Goal: Task Accomplishment & Management: Use online tool/utility

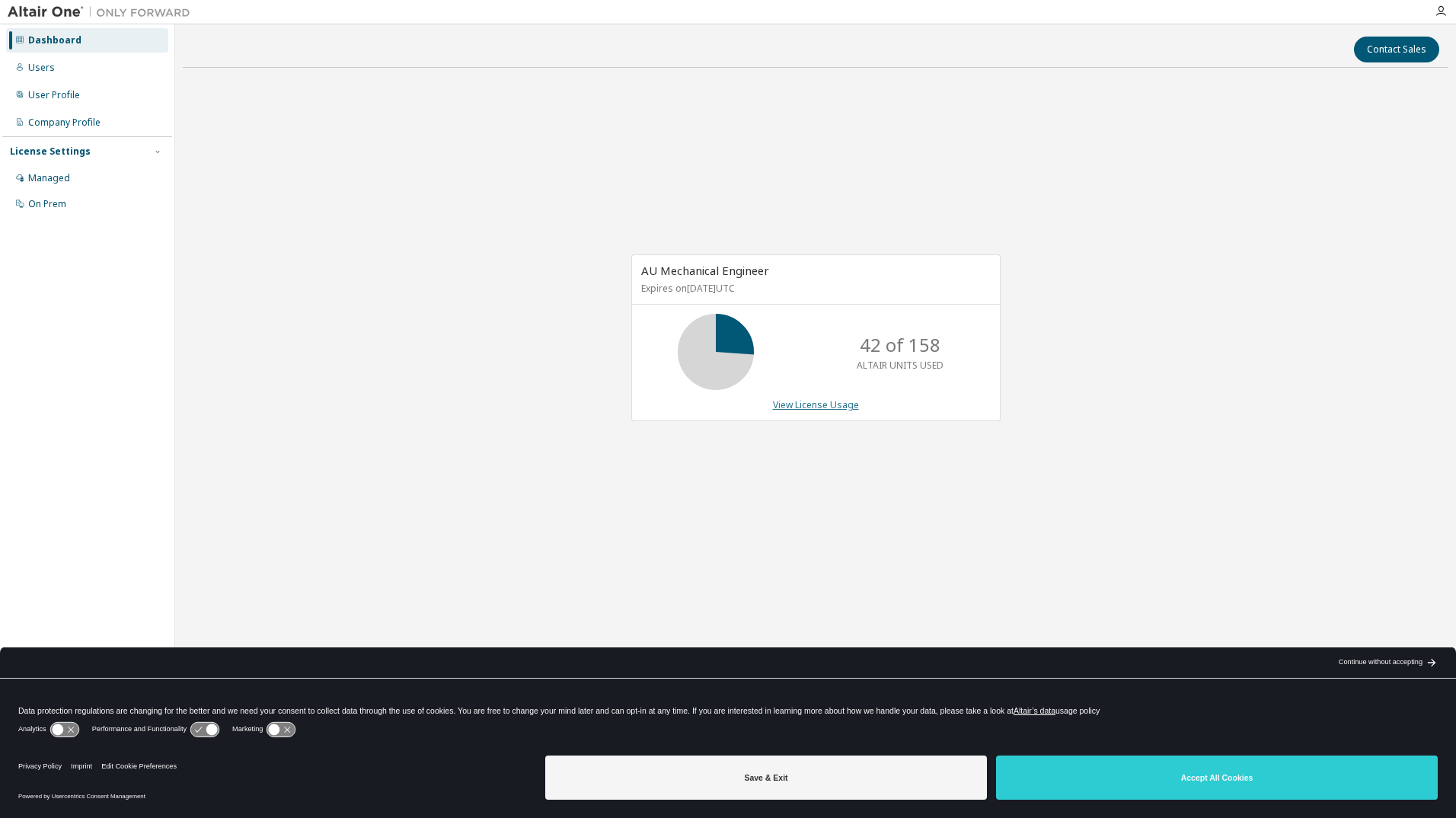
click at [819, 406] on link "View License Usage" at bounding box center [815, 405] width 86 height 13
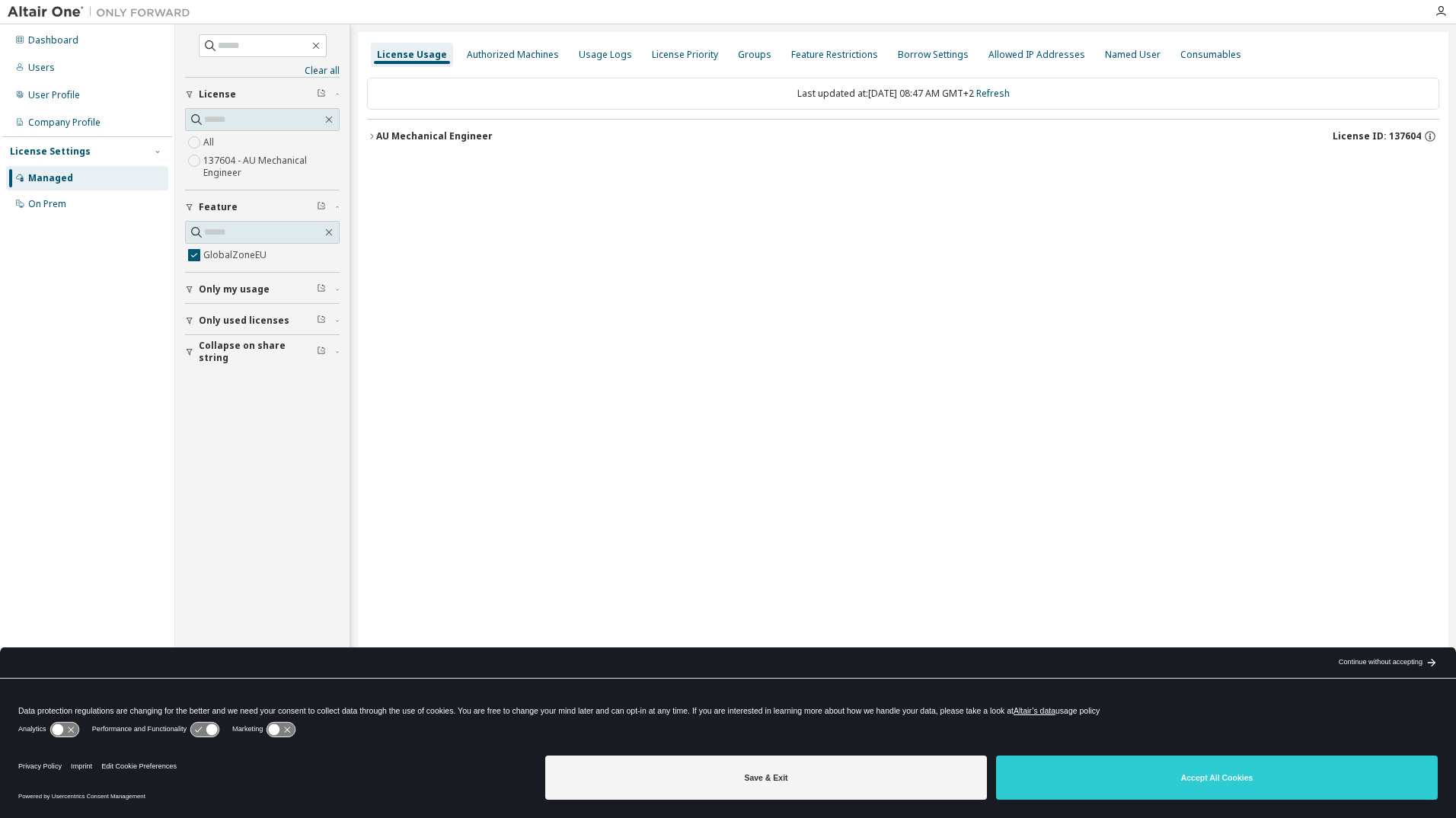
click at [372, 140] on icon "button" at bounding box center [371, 136] width 9 height 9
click at [382, 168] on icon "button" at bounding box center [385, 167] width 9 height 9
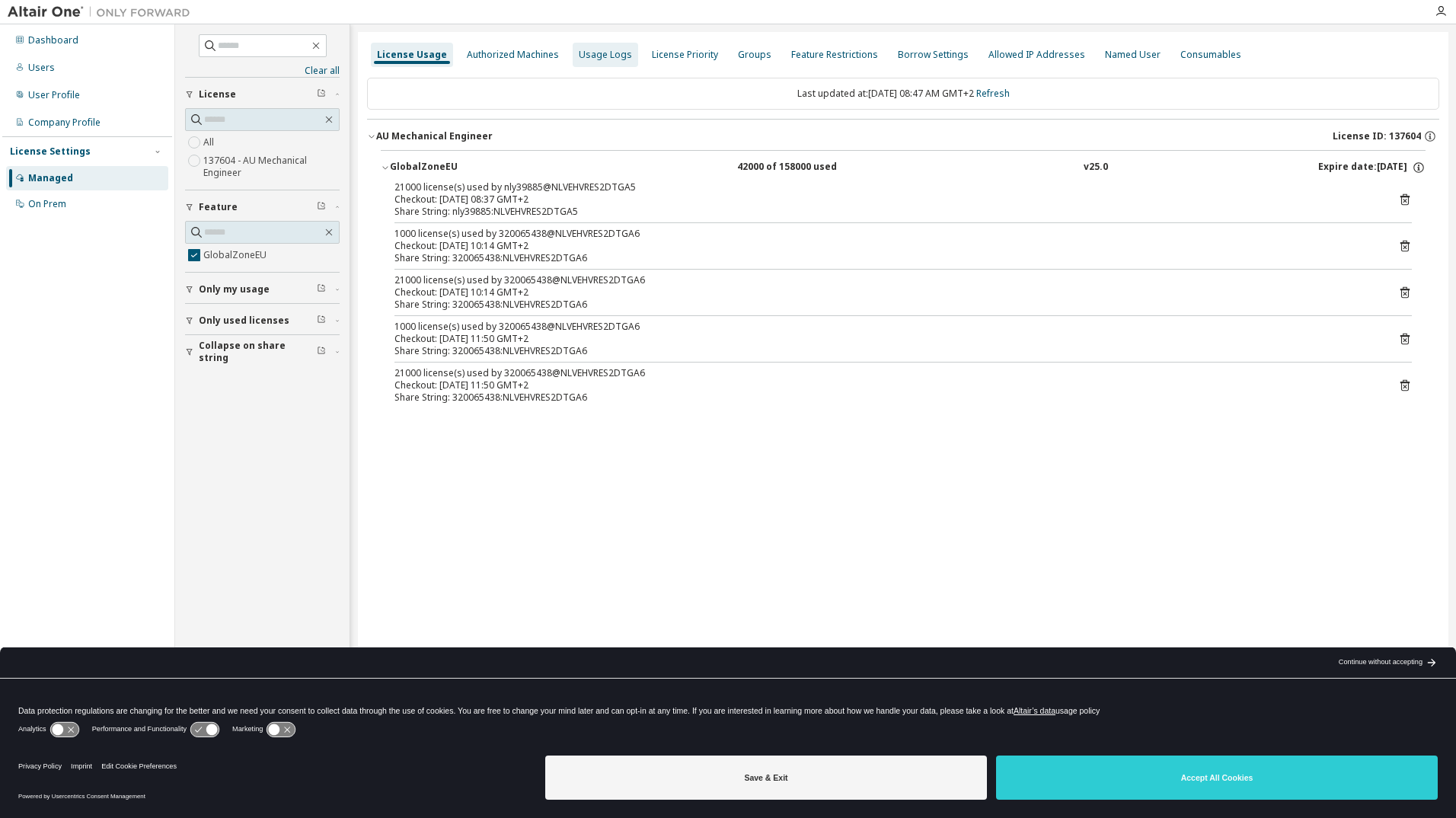
click at [598, 56] on div "Usage Logs" at bounding box center [606, 55] width 53 height 12
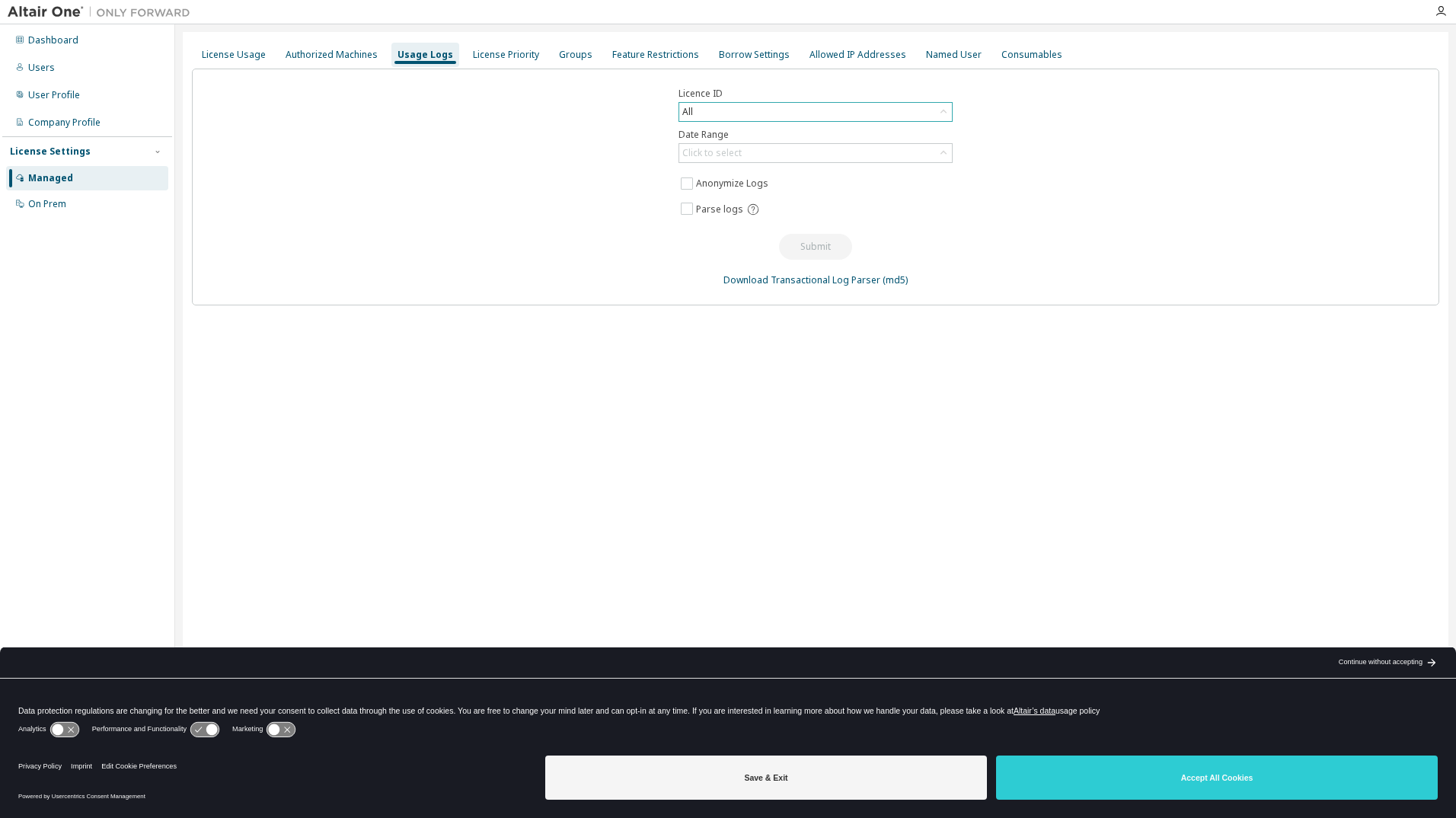
click at [943, 112] on icon at bounding box center [943, 112] width 15 height 15
click at [1032, 174] on div "Licence ID All All 137604 - AU Mechanical Engineer 136213 - AU Mechanical Engin…" at bounding box center [815, 186] width 1247 height 237
click at [743, 155] on div "Click to select" at bounding box center [711, 153] width 64 height 17
click at [805, 217] on li "Year to date" at bounding box center [815, 216] width 270 height 20
click at [807, 252] on button "Submit" at bounding box center [815, 246] width 73 height 26
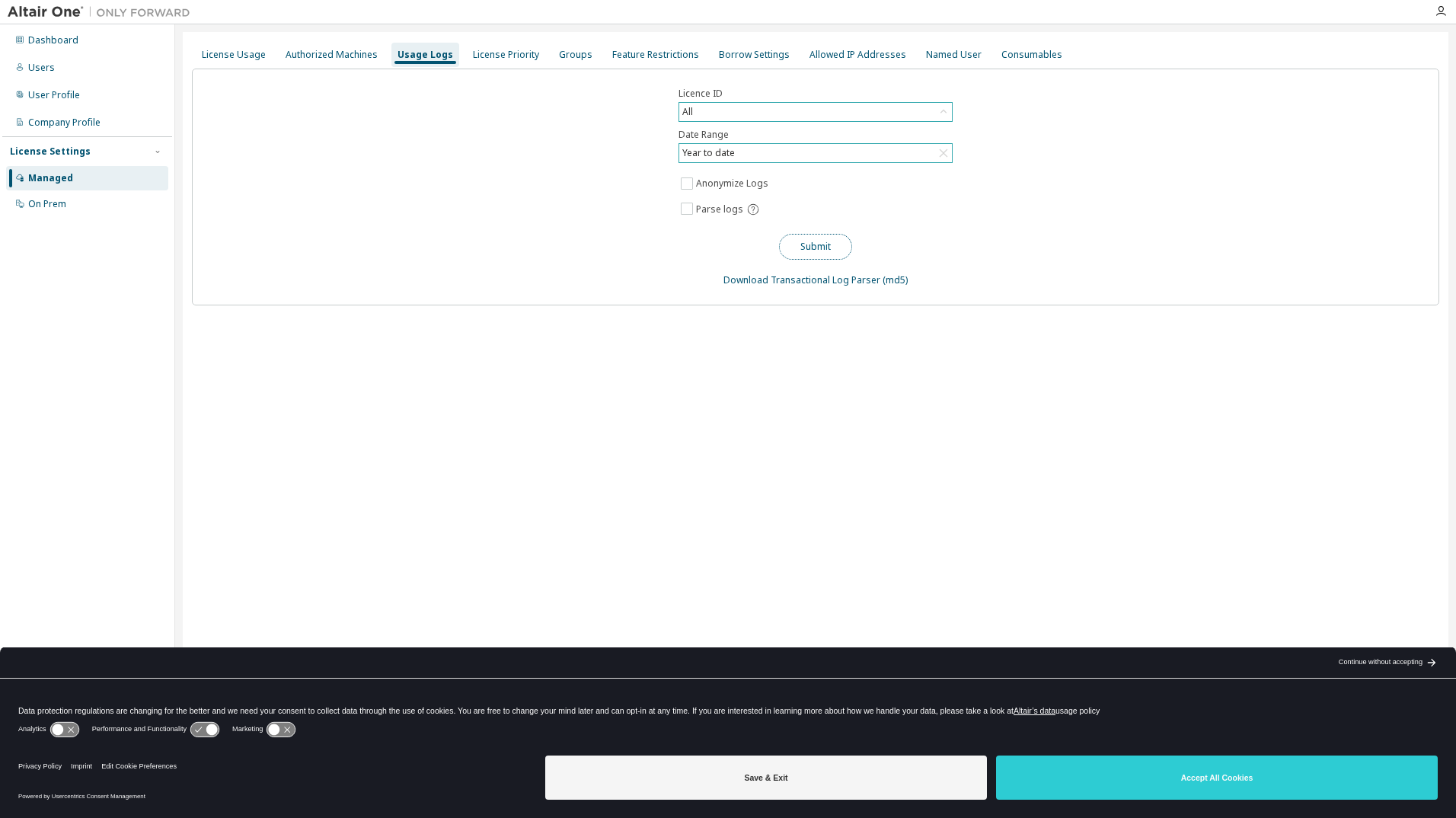
click at [815, 245] on button "Submit" at bounding box center [815, 246] width 73 height 26
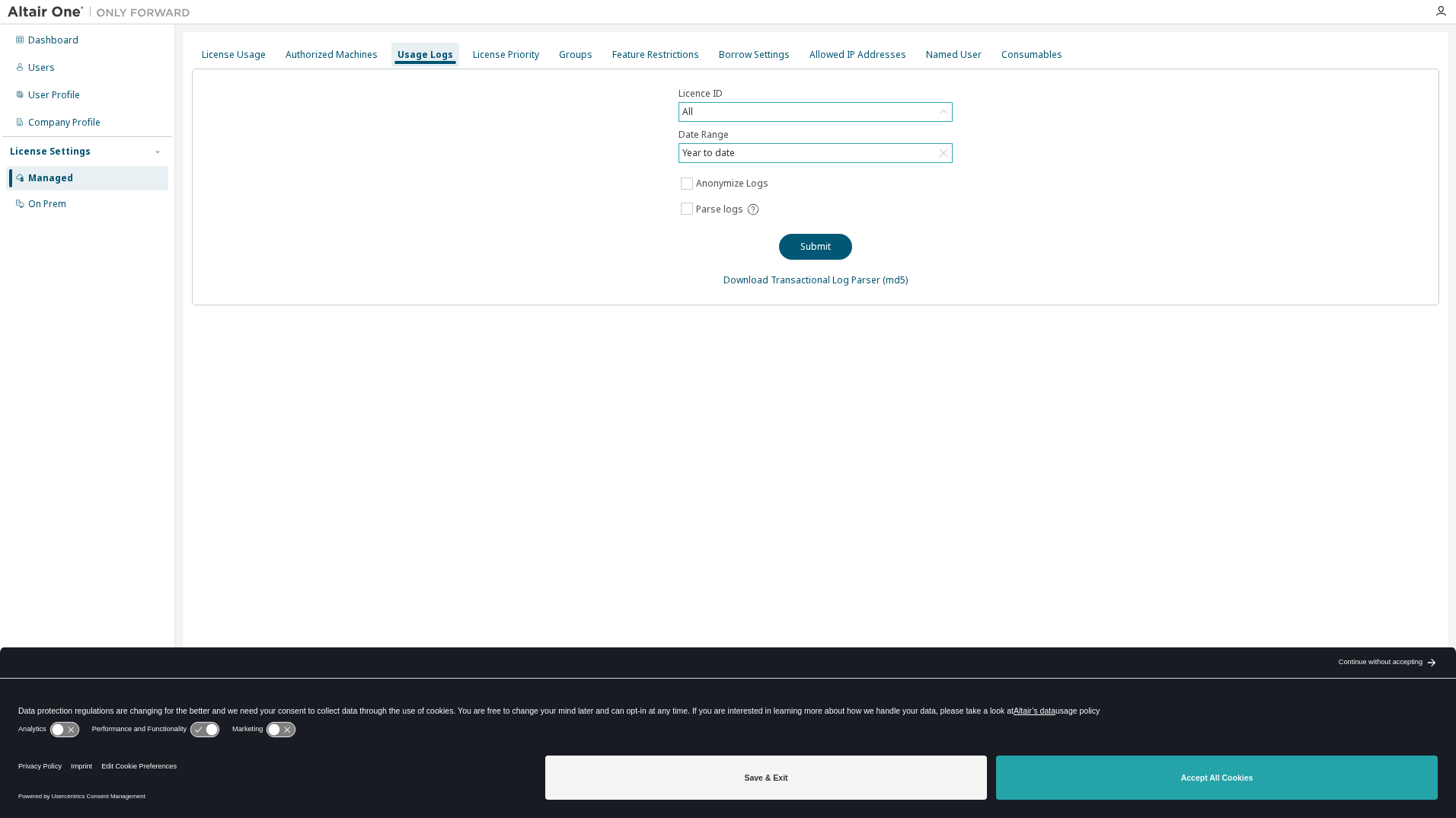
click at [1107, 776] on button "Accept All Cookies" at bounding box center [1216, 777] width 442 height 44
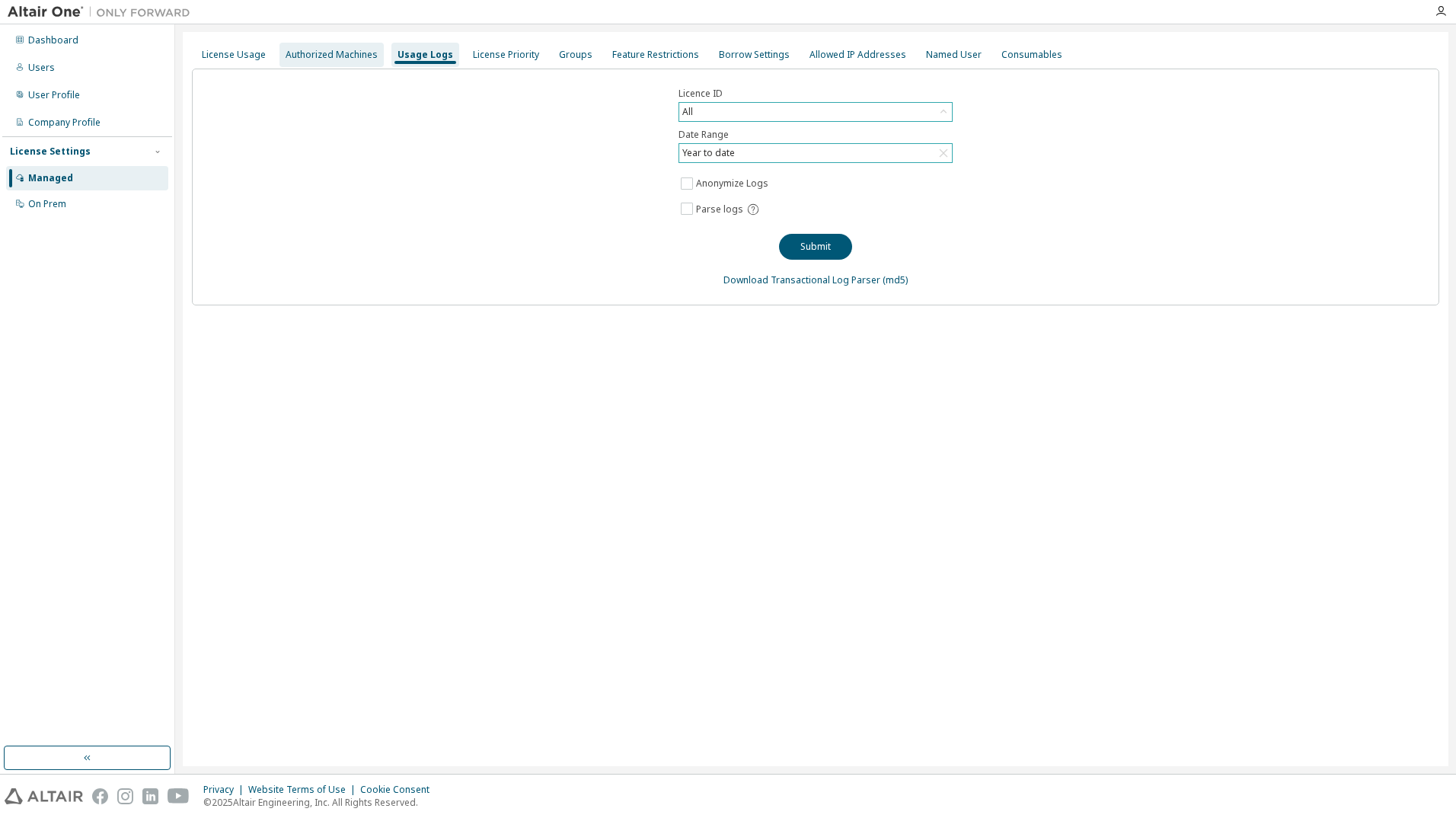
click at [320, 56] on div "Authorized Machines" at bounding box center [331, 55] width 92 height 12
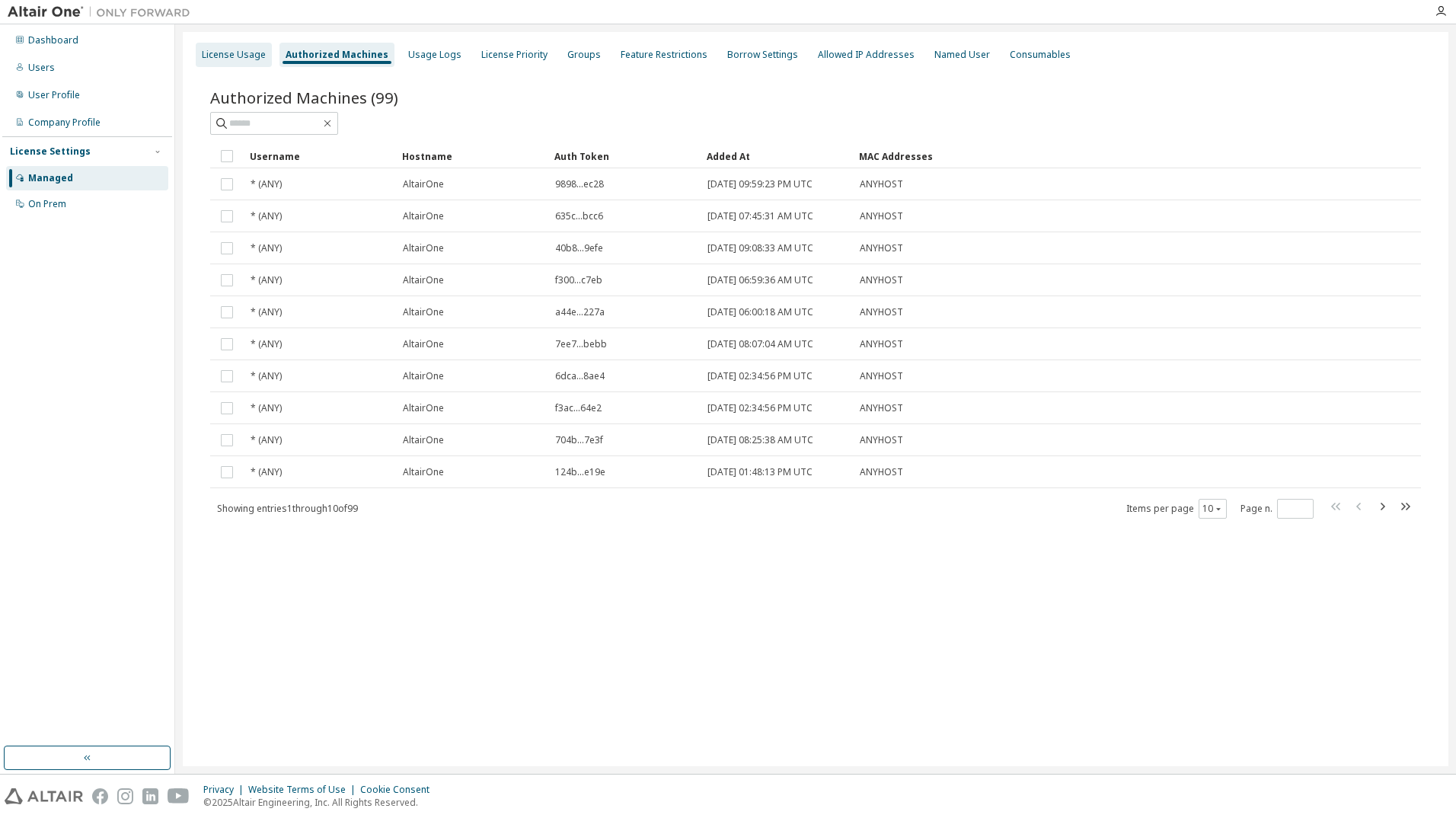
click at [262, 58] on div "License Usage" at bounding box center [234, 55] width 64 height 12
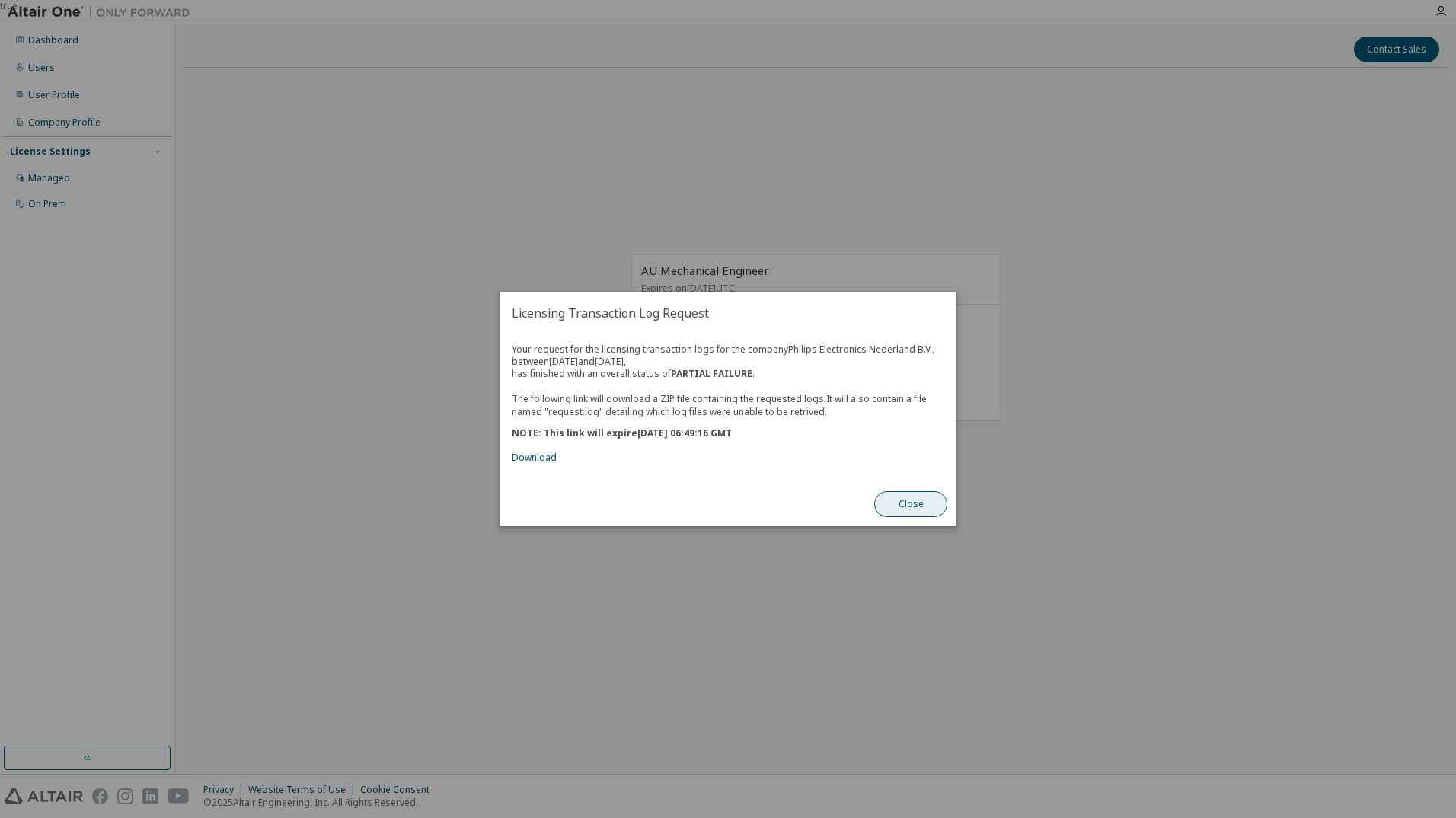
click at [902, 505] on button "Close" at bounding box center [911, 503] width 73 height 26
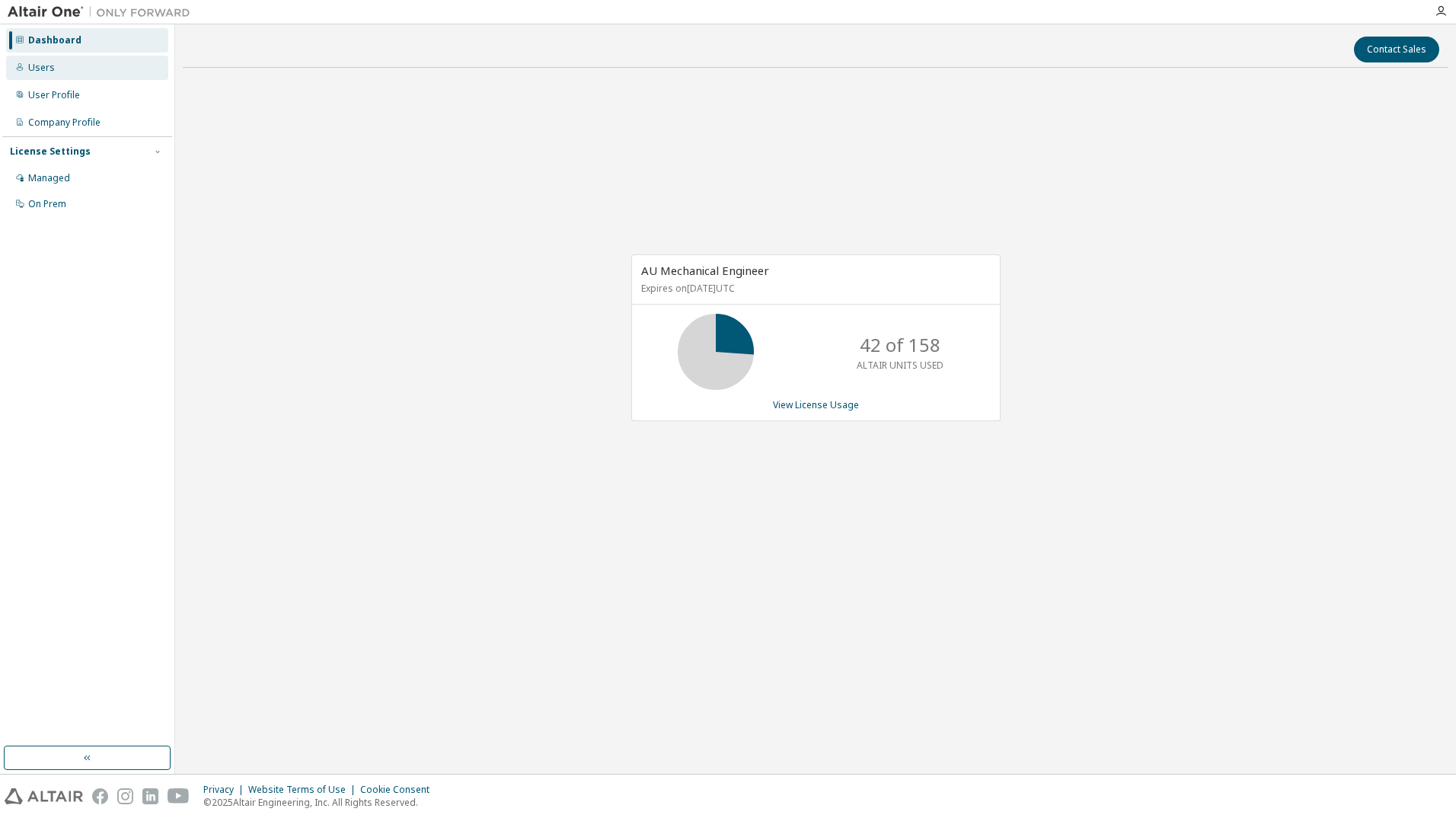
click at [82, 74] on div "Users" at bounding box center [87, 67] width 162 height 24
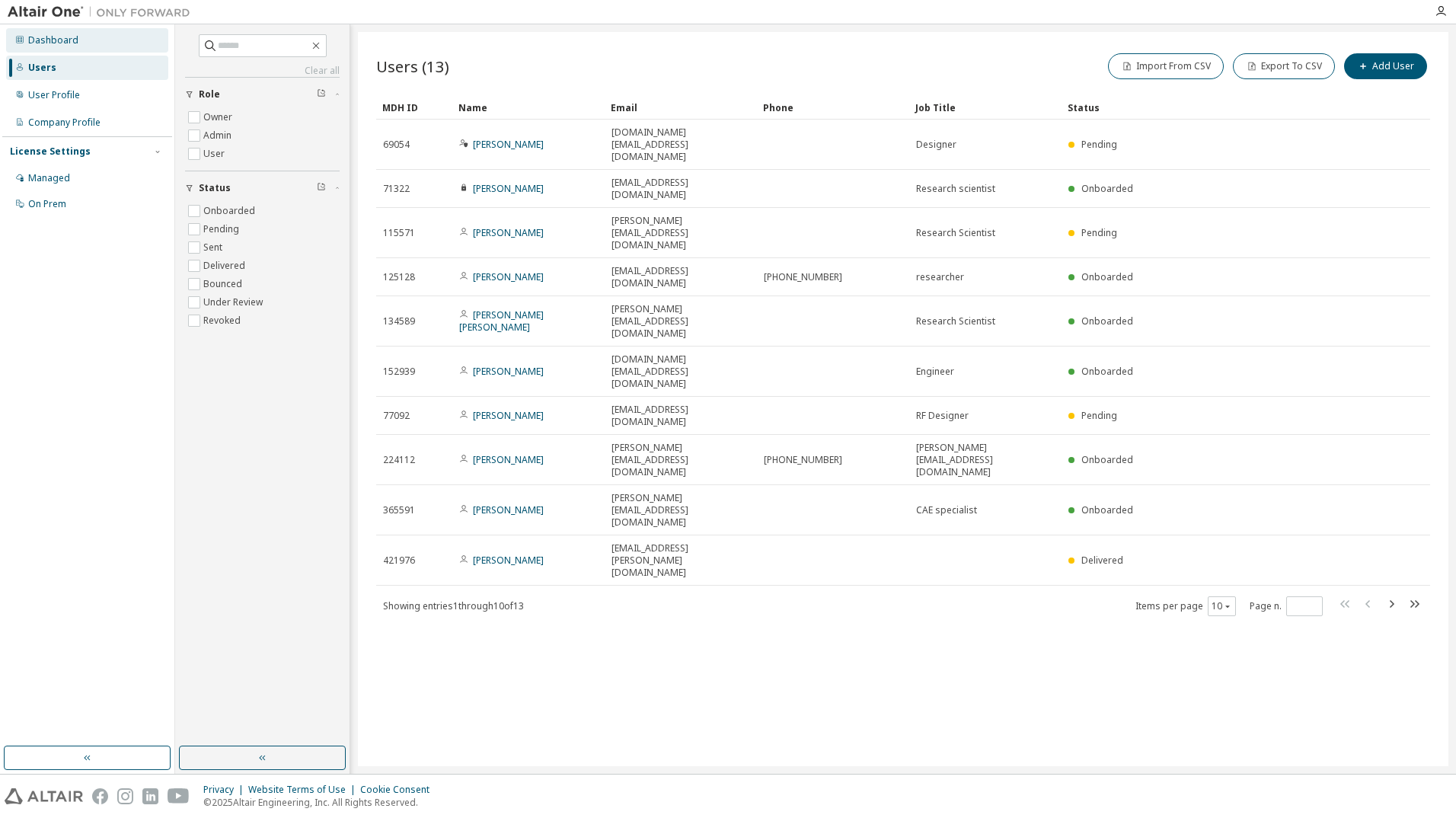
click at [70, 40] on div "Dashboard" at bounding box center [53, 40] width 50 height 12
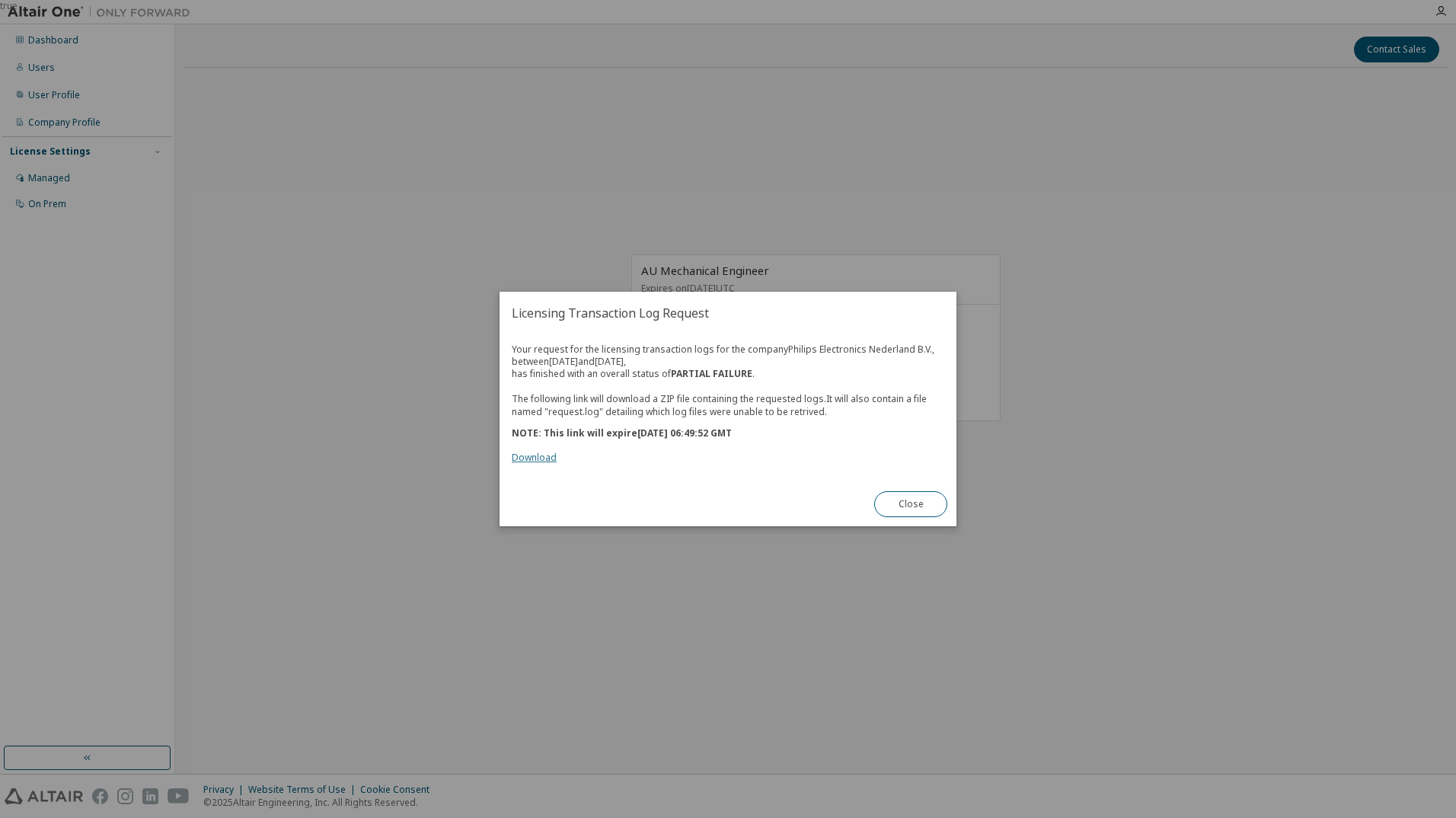
click at [526, 460] on link "Download" at bounding box center [534, 458] width 45 height 13
click at [891, 504] on button "Close" at bounding box center [911, 503] width 73 height 26
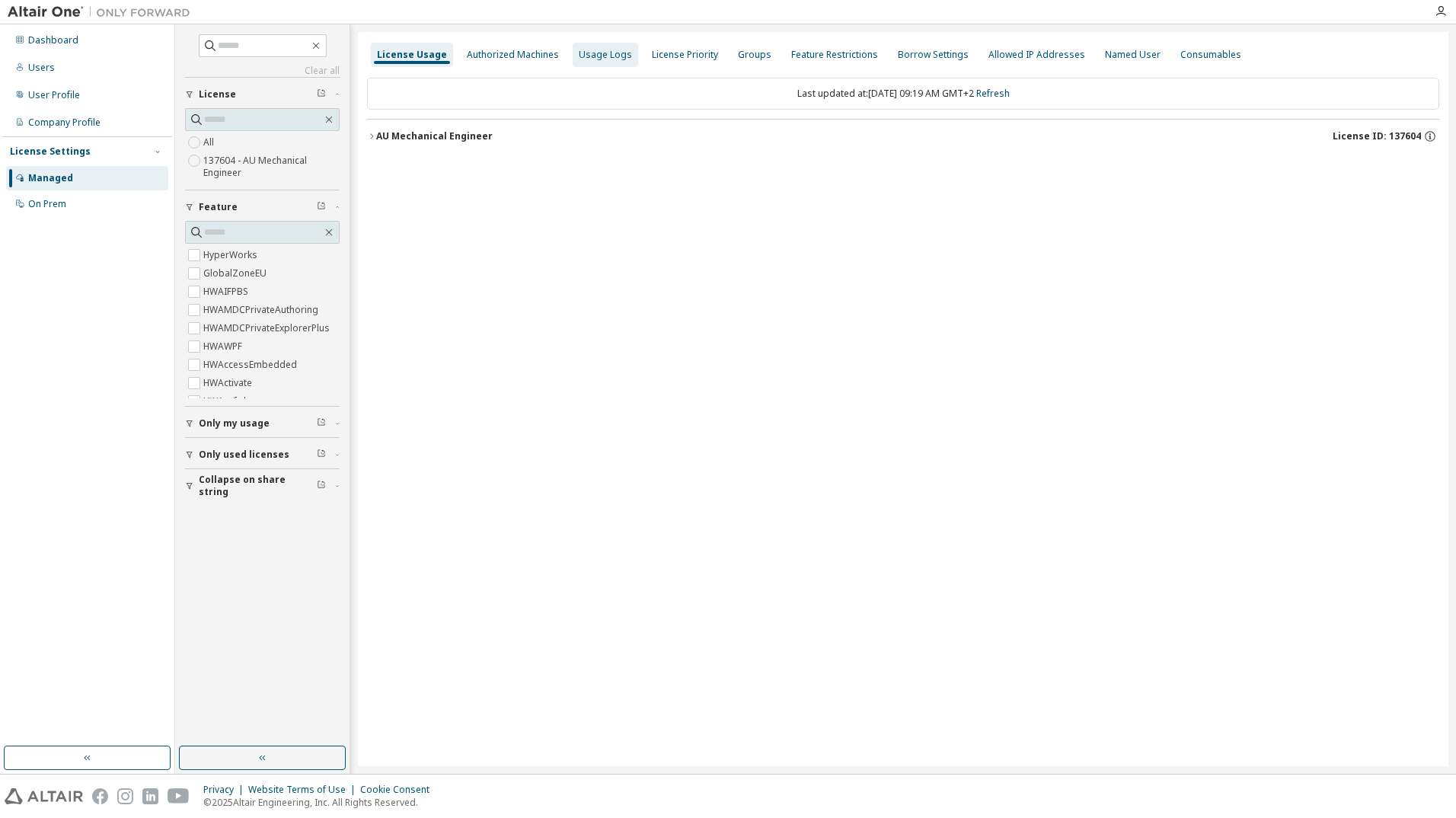
click at [602, 58] on div "Usage Logs" at bounding box center [606, 55] width 53 height 12
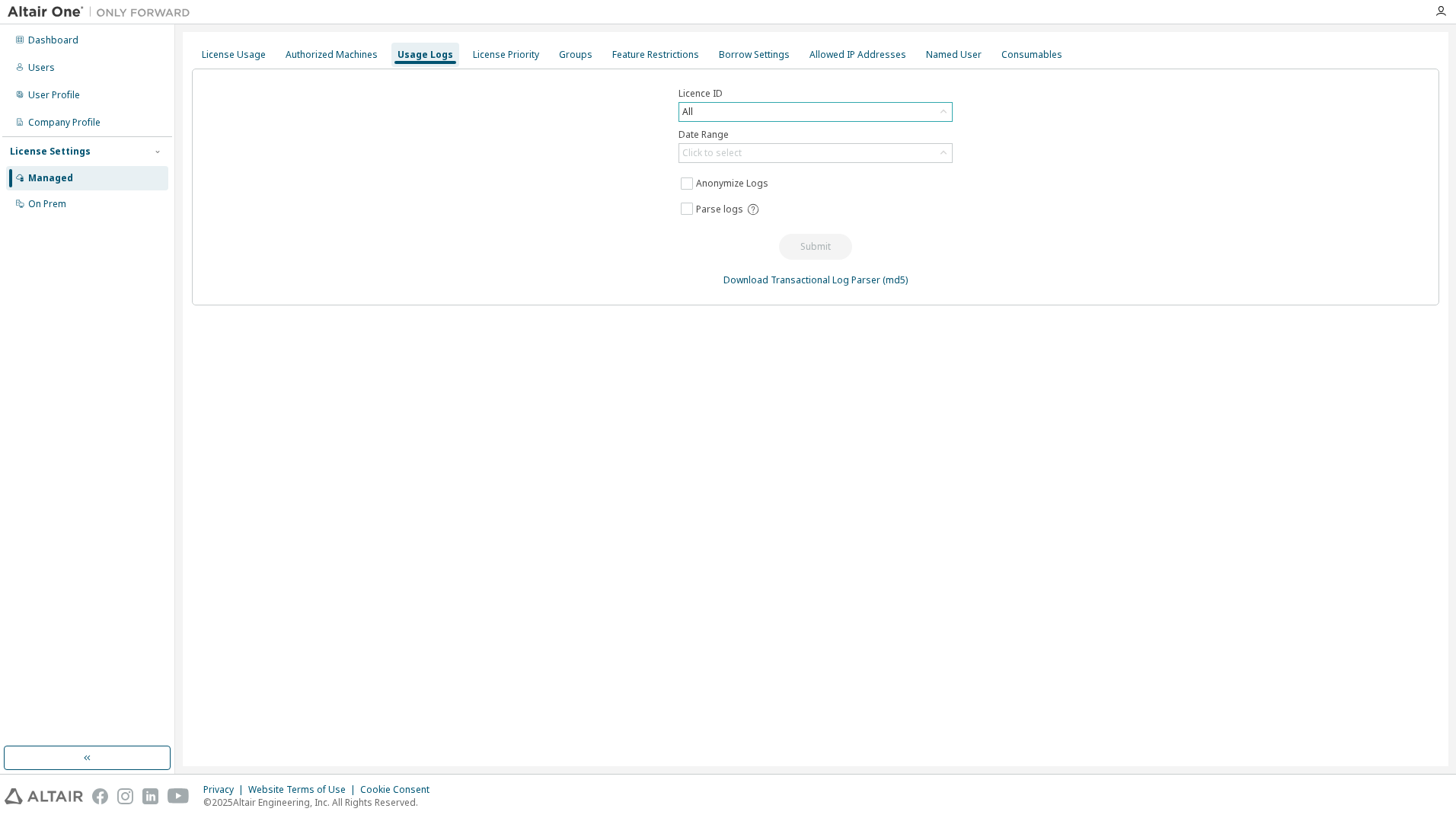
click at [785, 111] on div "All" at bounding box center [816, 112] width 273 height 18
click at [859, 166] on li "137604 - AU Mechanical Engineer" at bounding box center [815, 175] width 270 height 20
click at [881, 153] on div "Click to select" at bounding box center [816, 153] width 273 height 18
click at [780, 234] on li "Custom Date Range" at bounding box center [815, 235] width 270 height 20
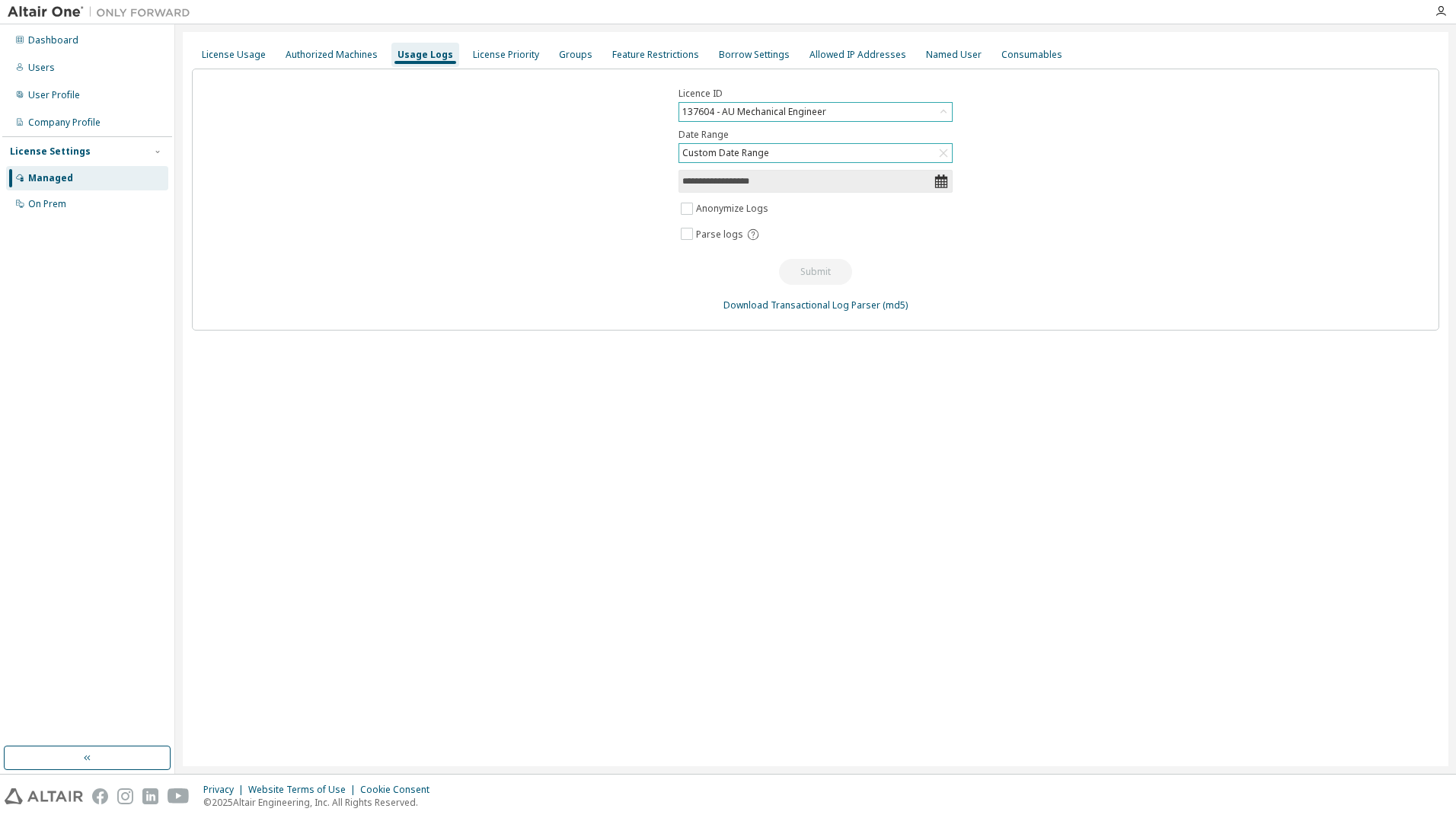
click at [942, 182] on icon at bounding box center [941, 181] width 12 height 13
click at [938, 185] on icon at bounding box center [941, 181] width 12 height 13
click at [835, 182] on input "**********" at bounding box center [808, 181] width 251 height 15
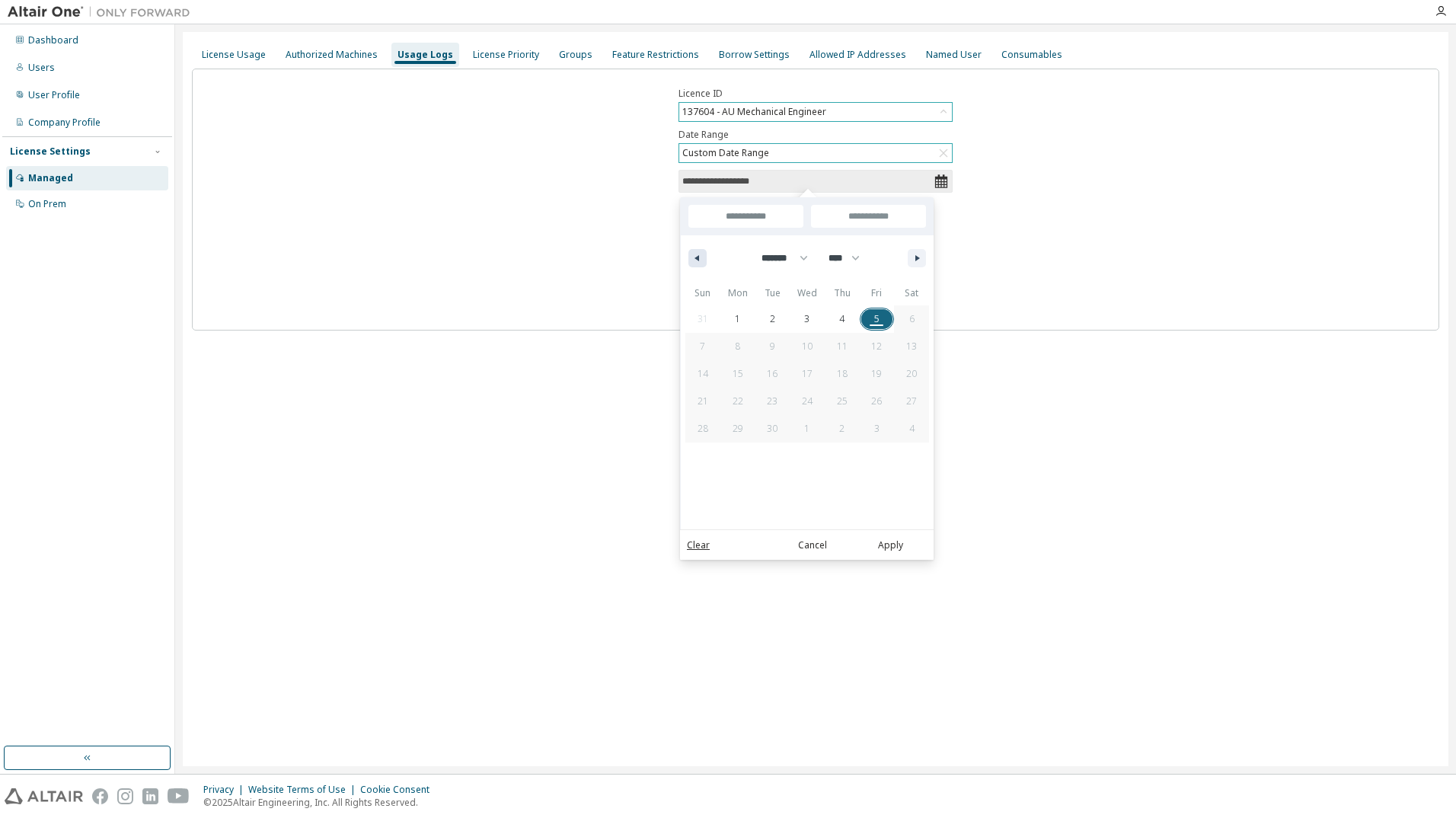
click at [694, 262] on button "button" at bounding box center [698, 258] width 18 height 18
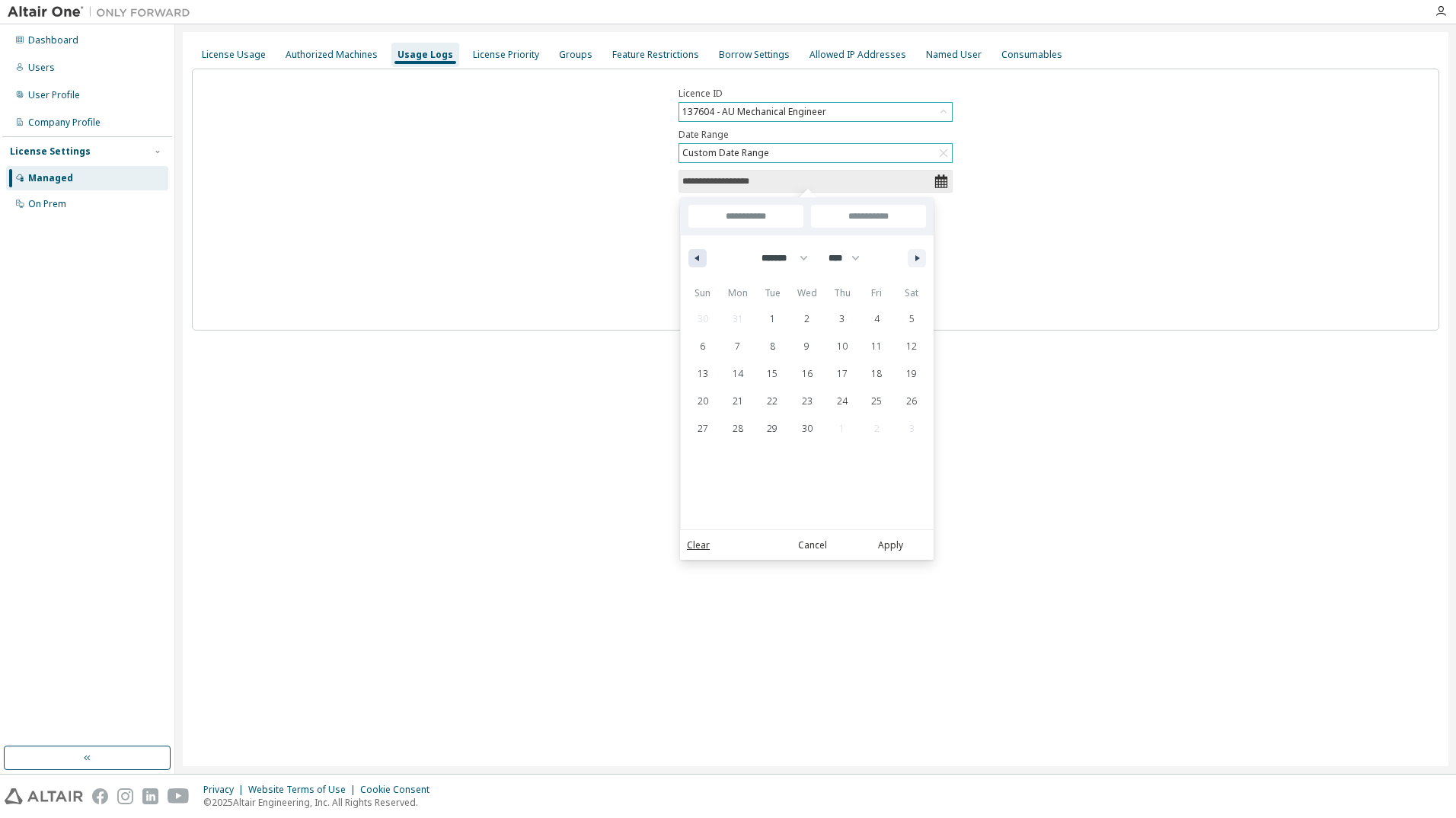
click at [694, 262] on button "button" at bounding box center [698, 258] width 18 height 18
select select "*"
click at [905, 325] on span "1" at bounding box center [912, 320] width 35 height 20
type input "*"
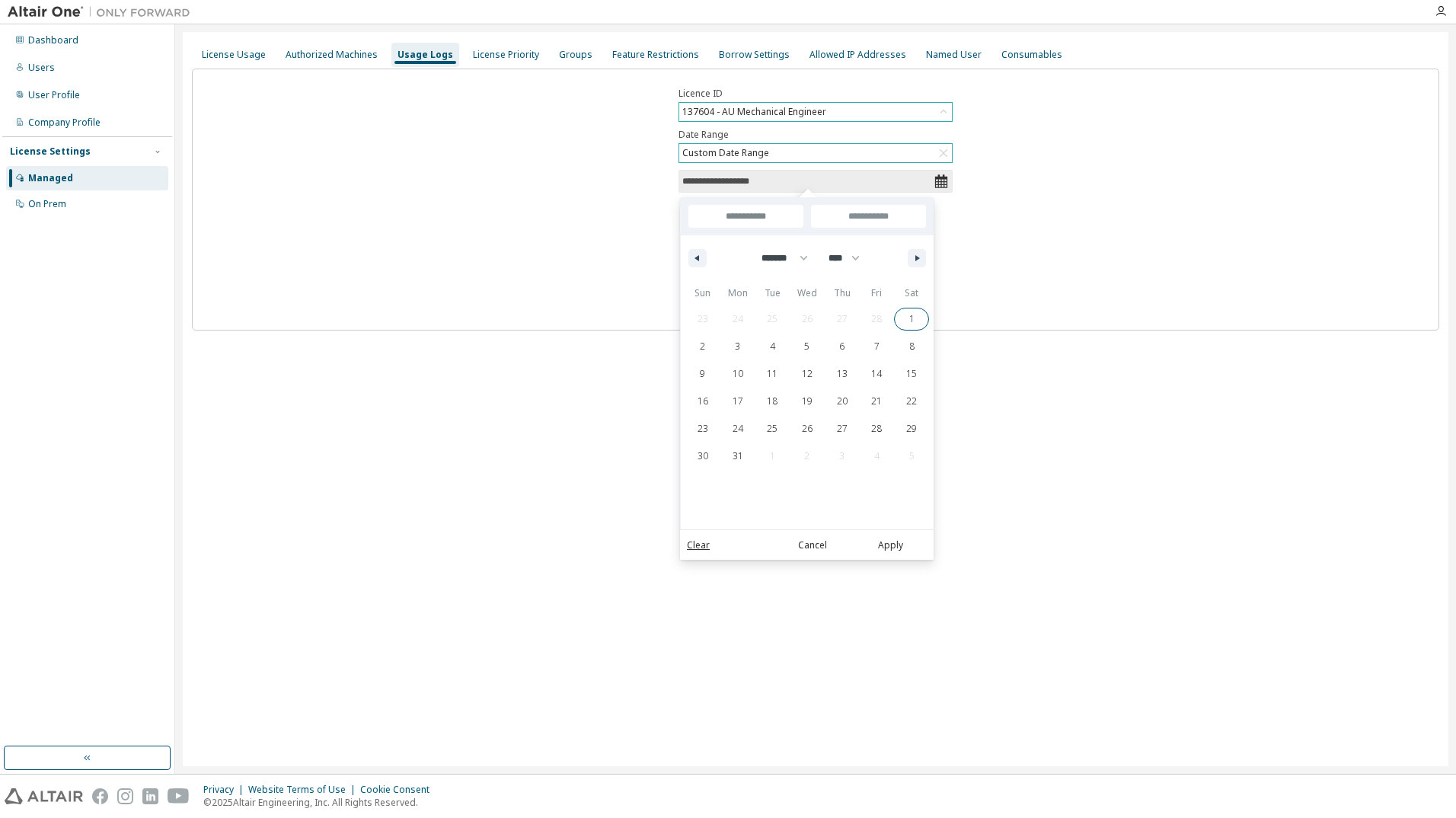
type input "**********"
click at [905, 223] on input "**********" at bounding box center [869, 216] width 115 height 22
click at [916, 260] on icon "button" at bounding box center [919, 258] width 7 height 6
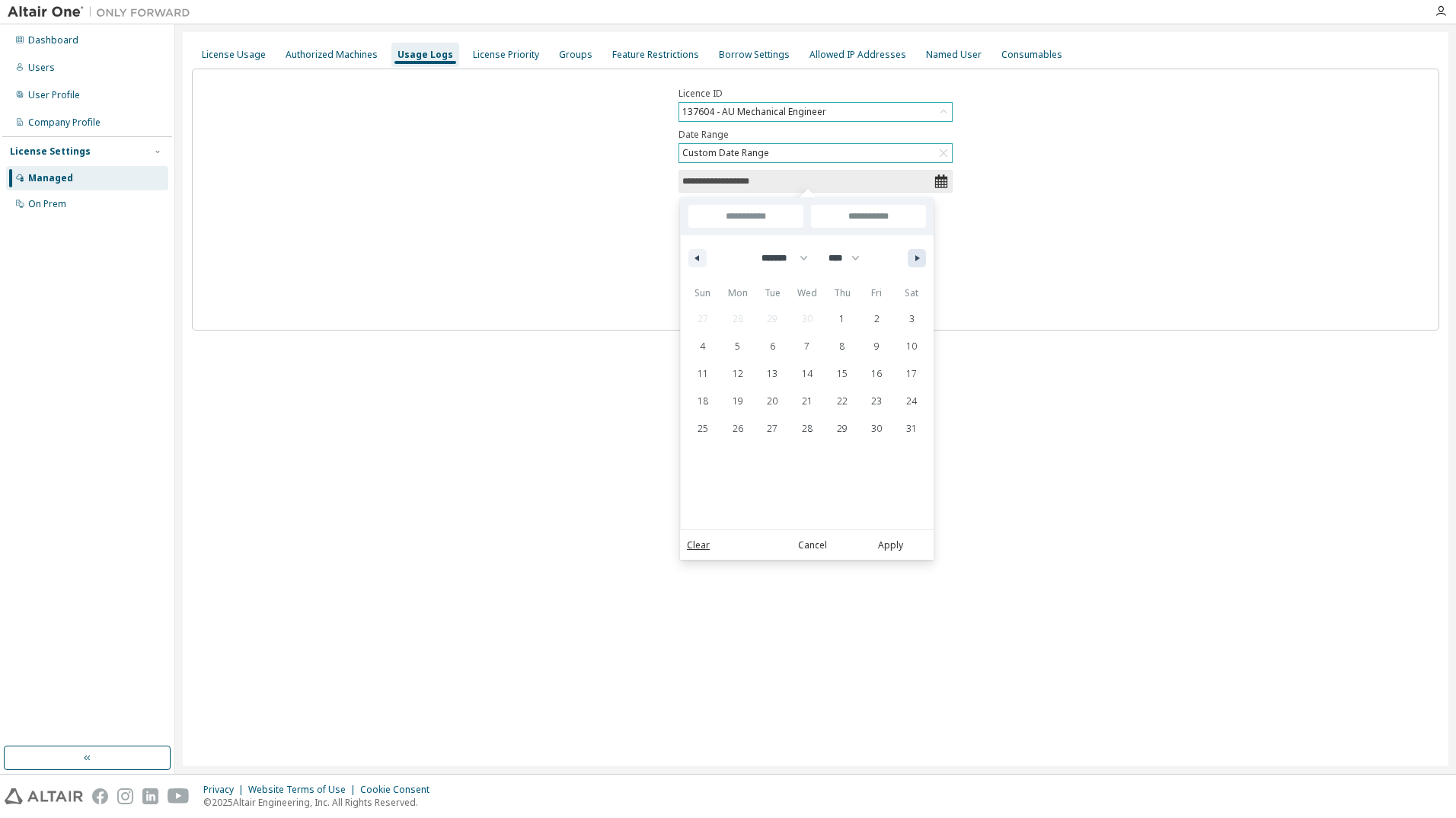
click at [916, 260] on icon "button" at bounding box center [919, 258] width 7 height 6
click at [919, 259] on icon "button" at bounding box center [919, 258] width 7 height 6
select select "*"
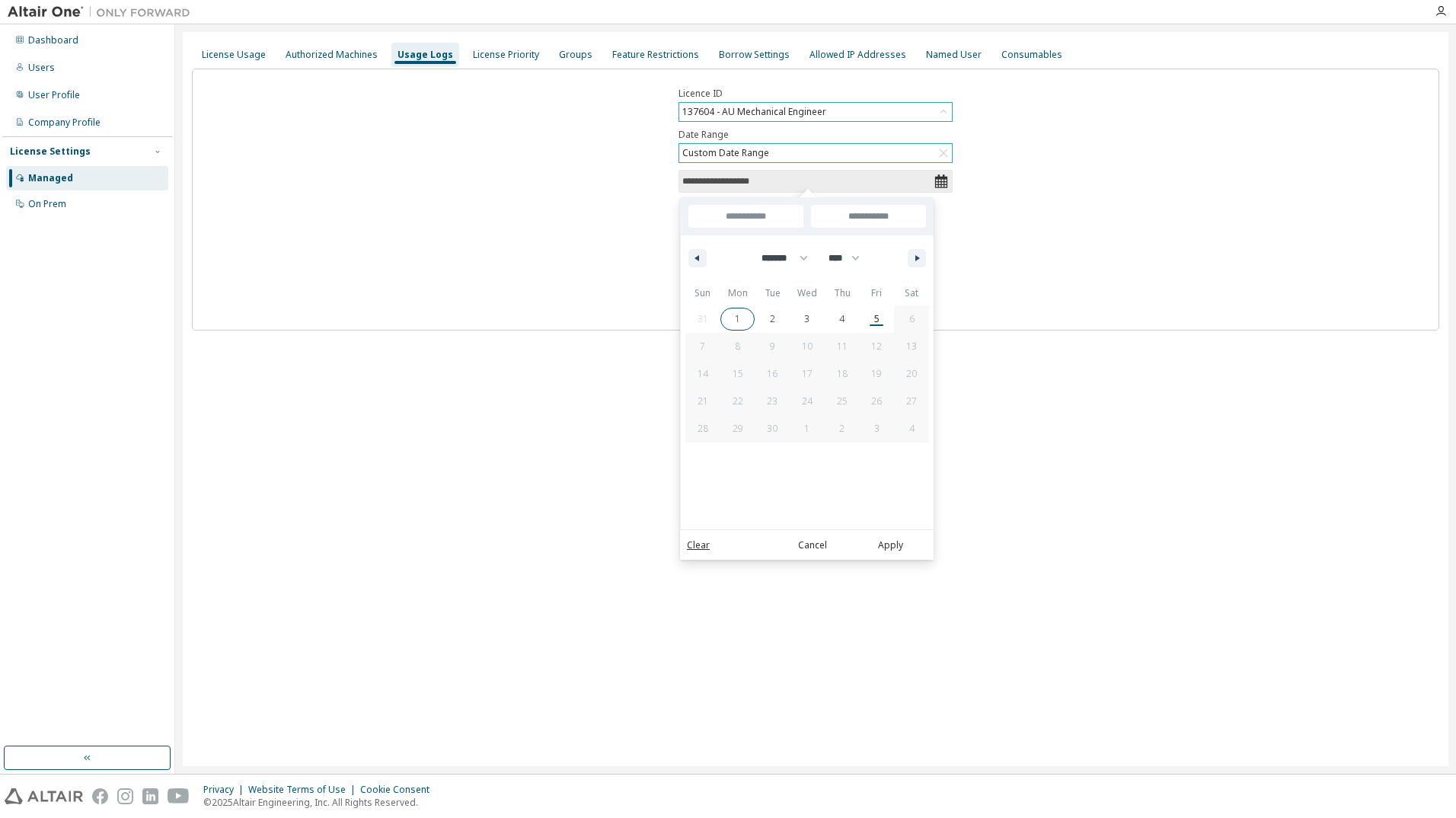
click at [730, 316] on span "1" at bounding box center [738, 320] width 35 height 20
type input "**********"
select select "*"
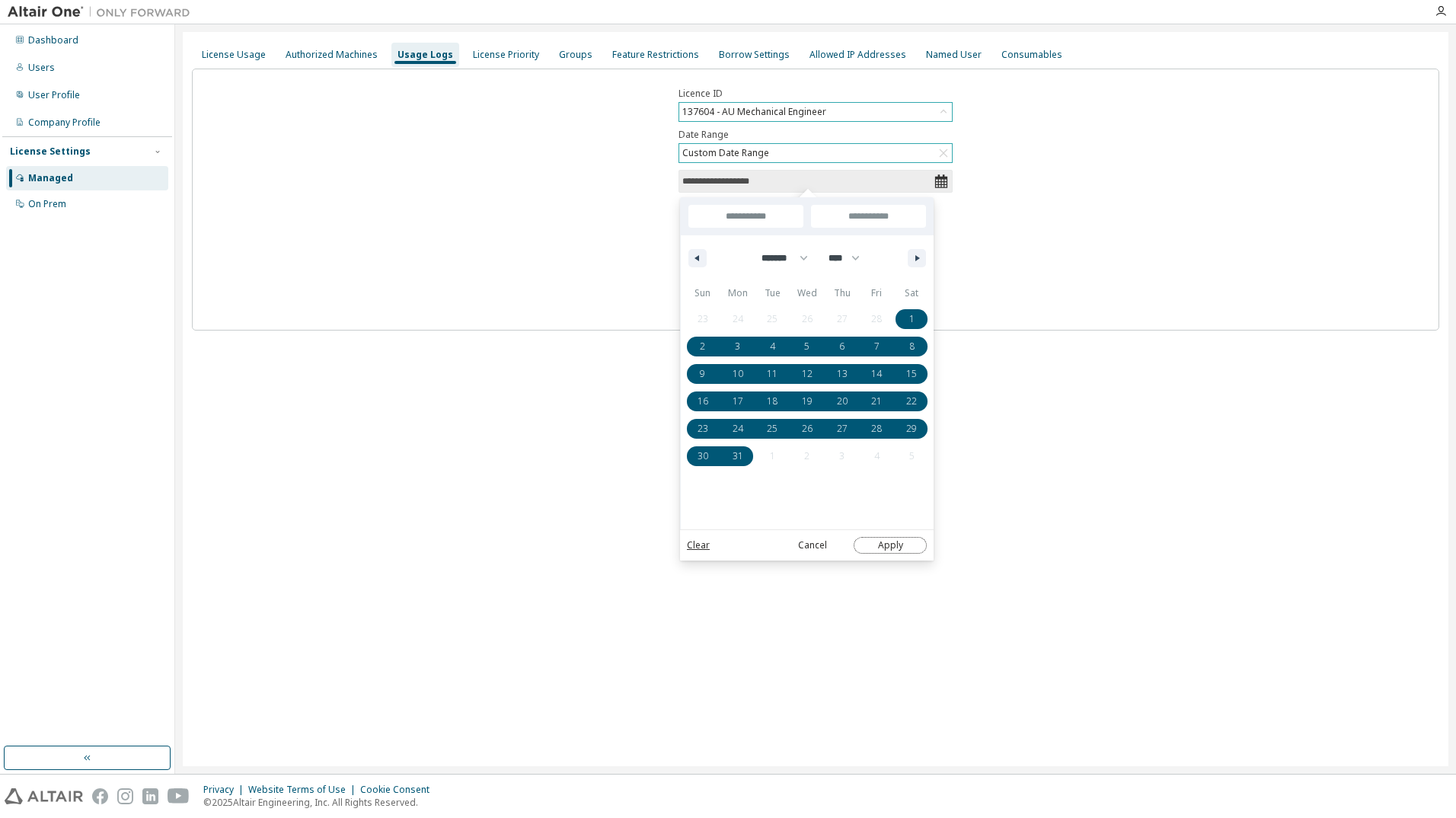
click at [887, 548] on button "Apply" at bounding box center [890, 545] width 73 height 17
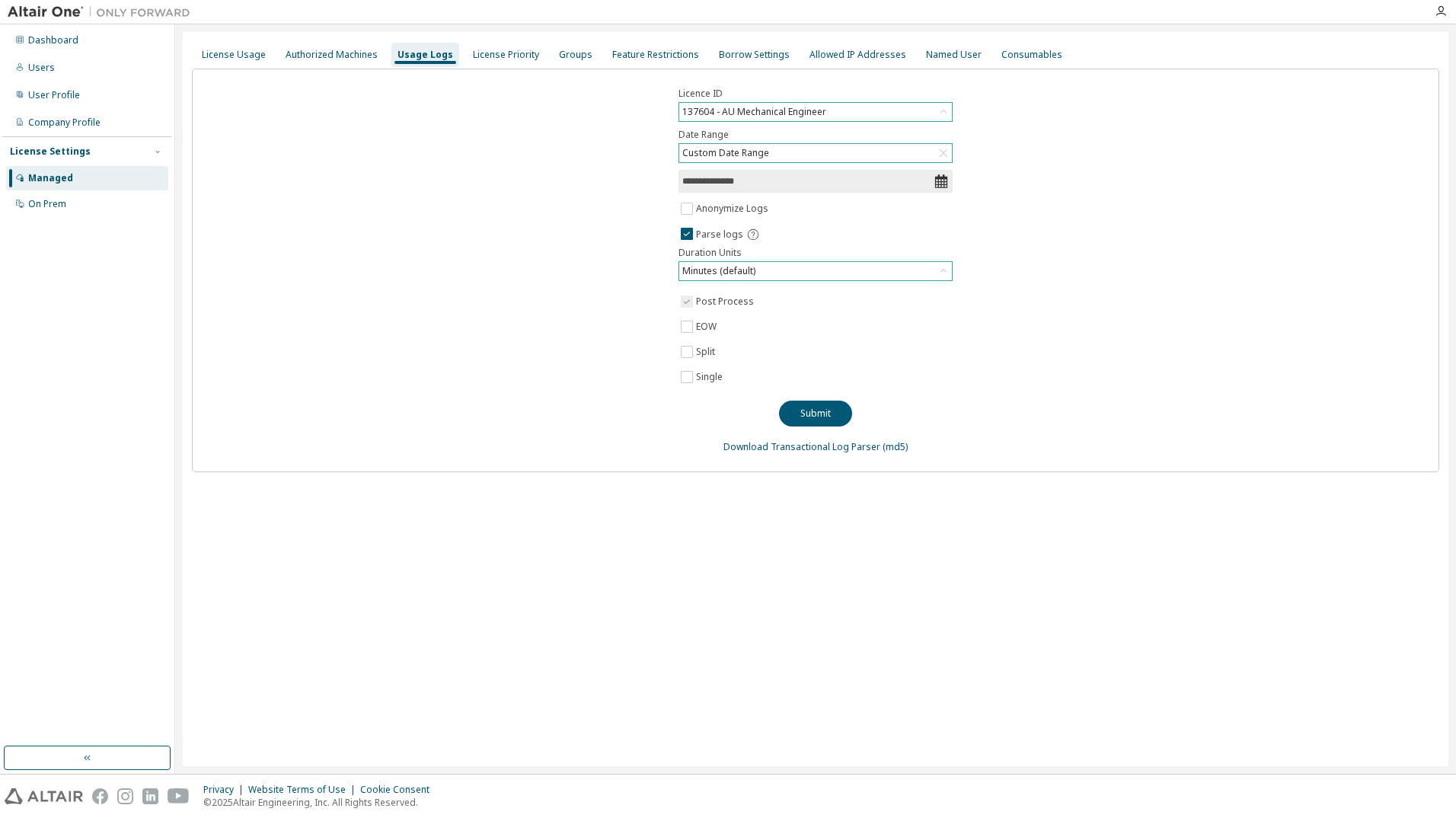
click at [941, 273] on icon at bounding box center [943, 271] width 15 height 15
click at [725, 320] on li "Minutes (default)" at bounding box center [815, 314] width 270 height 20
click at [806, 412] on button "Submit" at bounding box center [815, 414] width 73 height 26
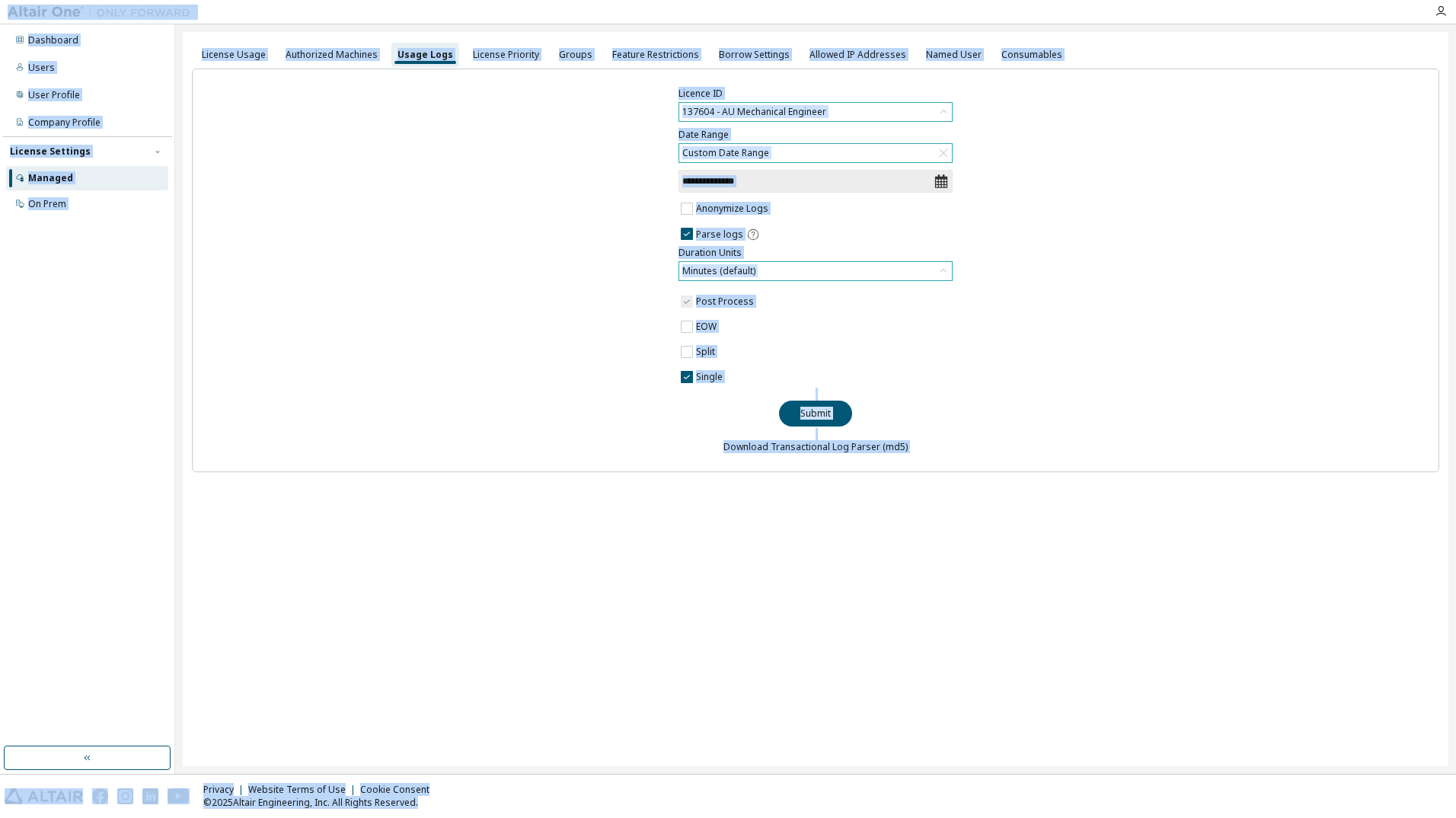
click at [924, 595] on div "**********" at bounding box center [815, 399] width 1265 height 734
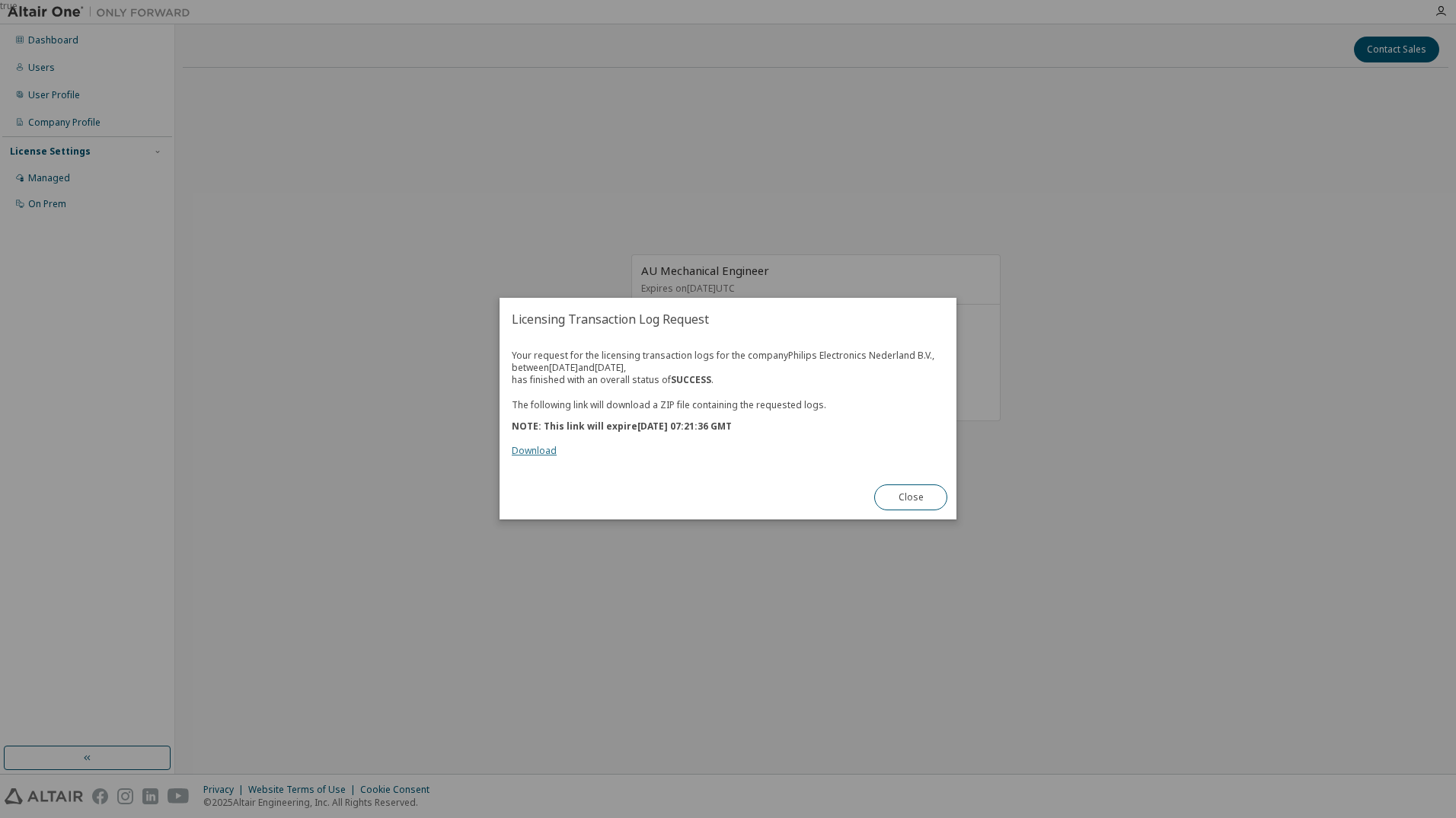
click at [547, 449] on link "Download" at bounding box center [534, 452] width 45 height 13
click at [914, 498] on button "Close" at bounding box center [911, 498] width 73 height 26
